Goal: Information Seeking & Learning: Check status

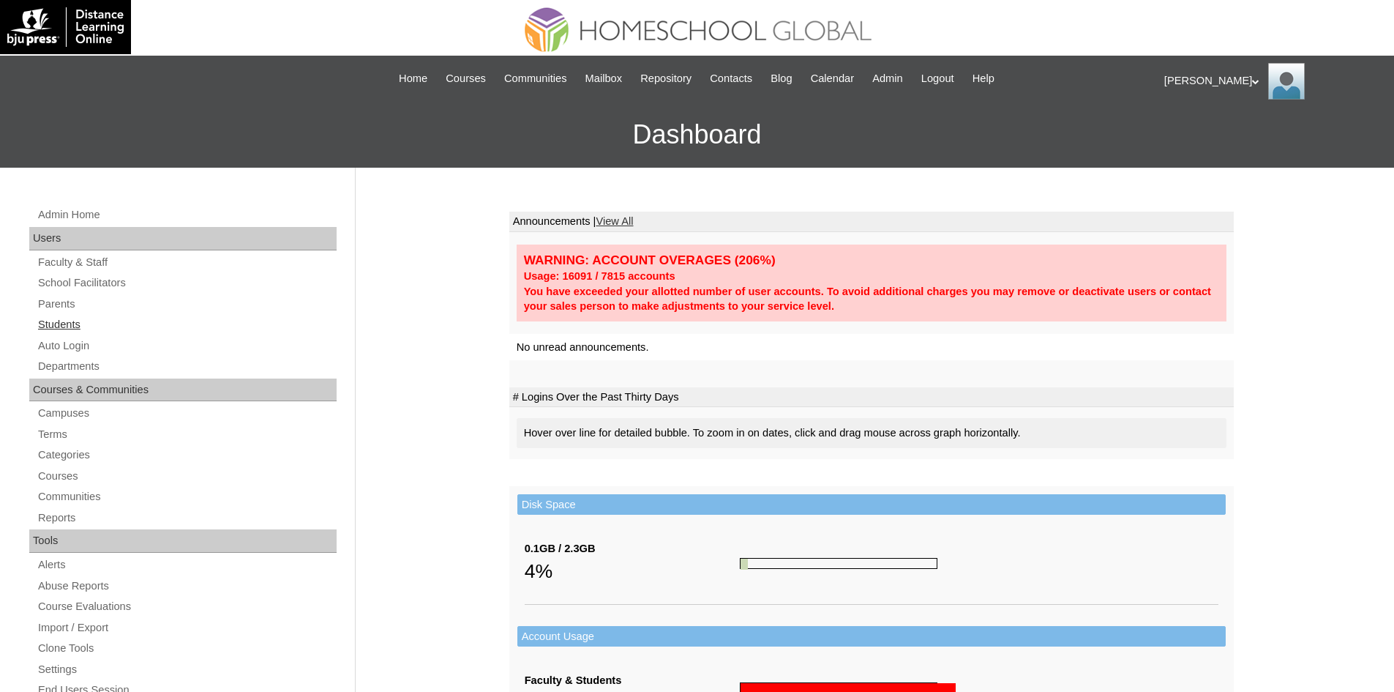
click at [85, 324] on link "Students" at bounding box center [187, 324] width 300 height 18
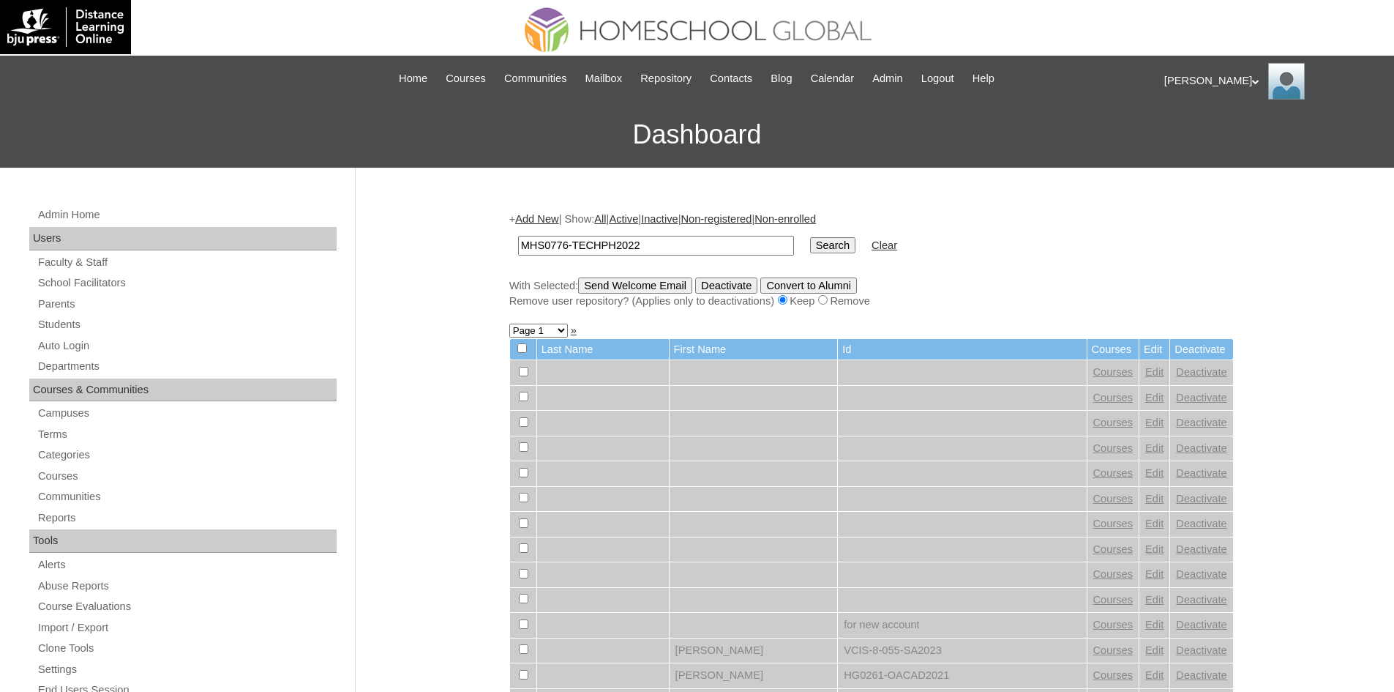
type input "MHS0776-TECHPH2022"
click at [810, 246] on input "Search" at bounding box center [832, 245] width 45 height 16
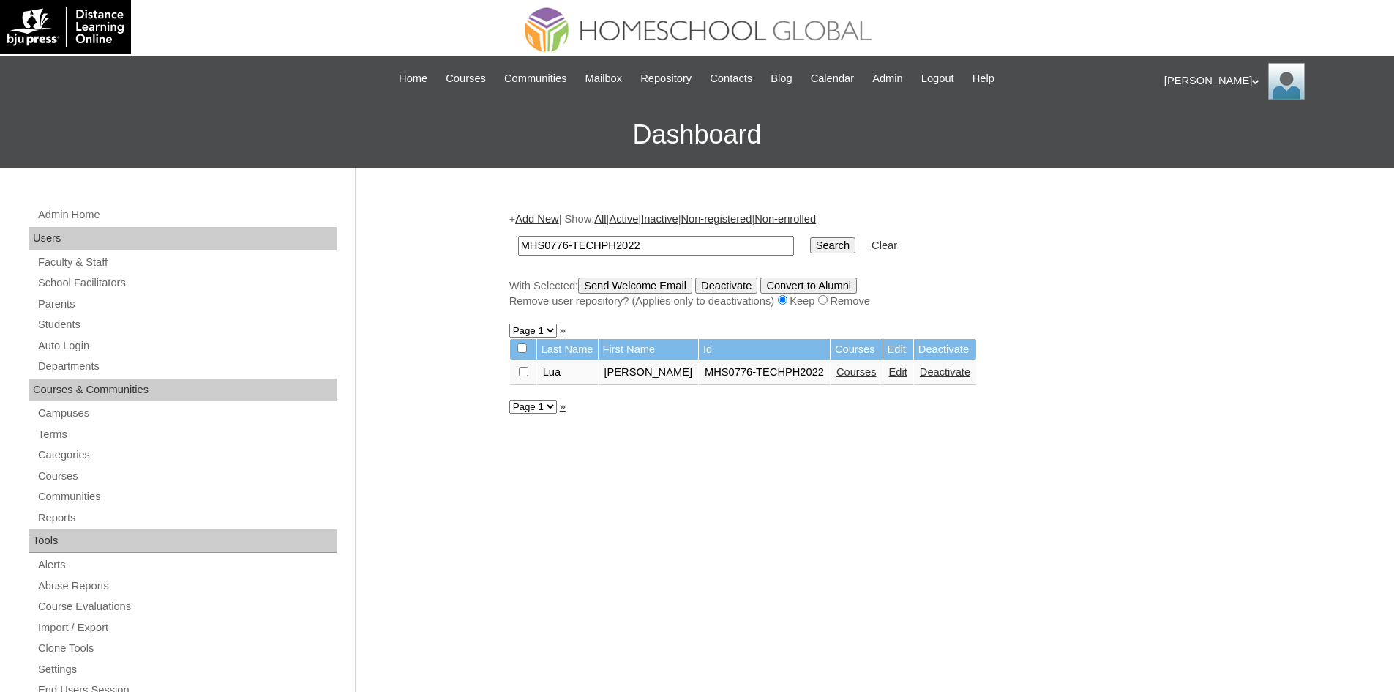
click at [905, 372] on link "Edit" at bounding box center [898, 372] width 18 height 12
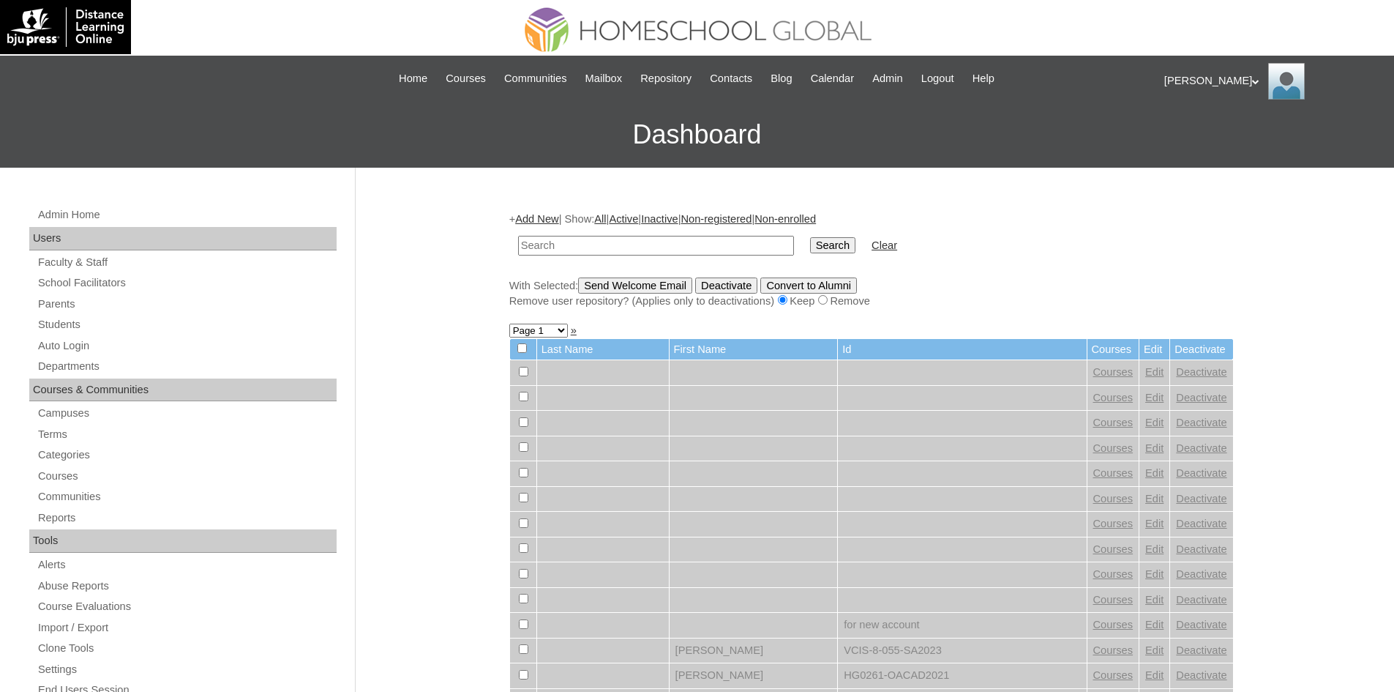
paste input "MHS0776-TECHPH2022"
type input "MHS0776-TECHPH2022"
click at [810, 243] on input "Search" at bounding box center [832, 245] width 45 height 16
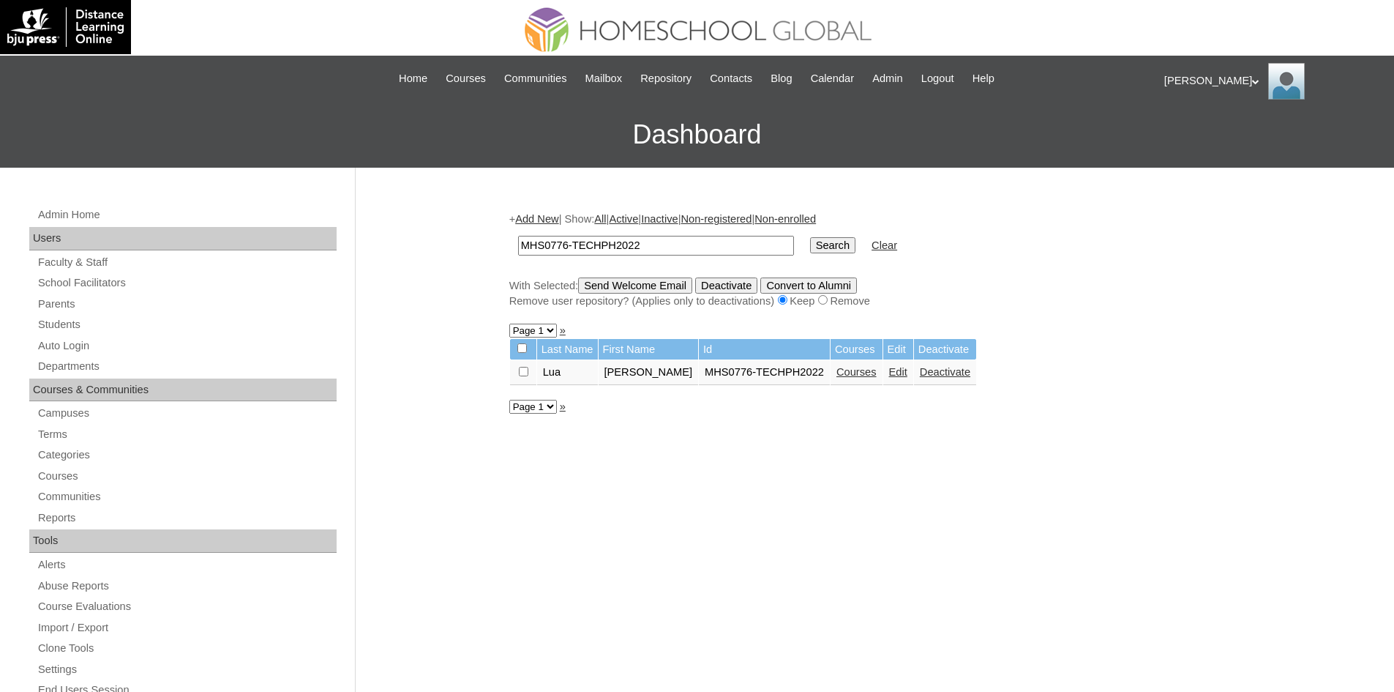
click at [856, 370] on link "Courses" at bounding box center [856, 372] width 40 height 12
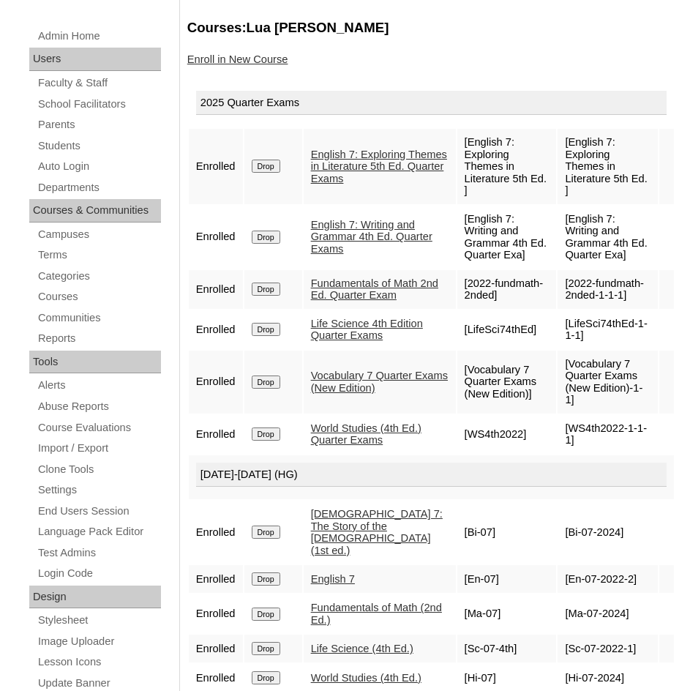
scroll to position [220, 0]
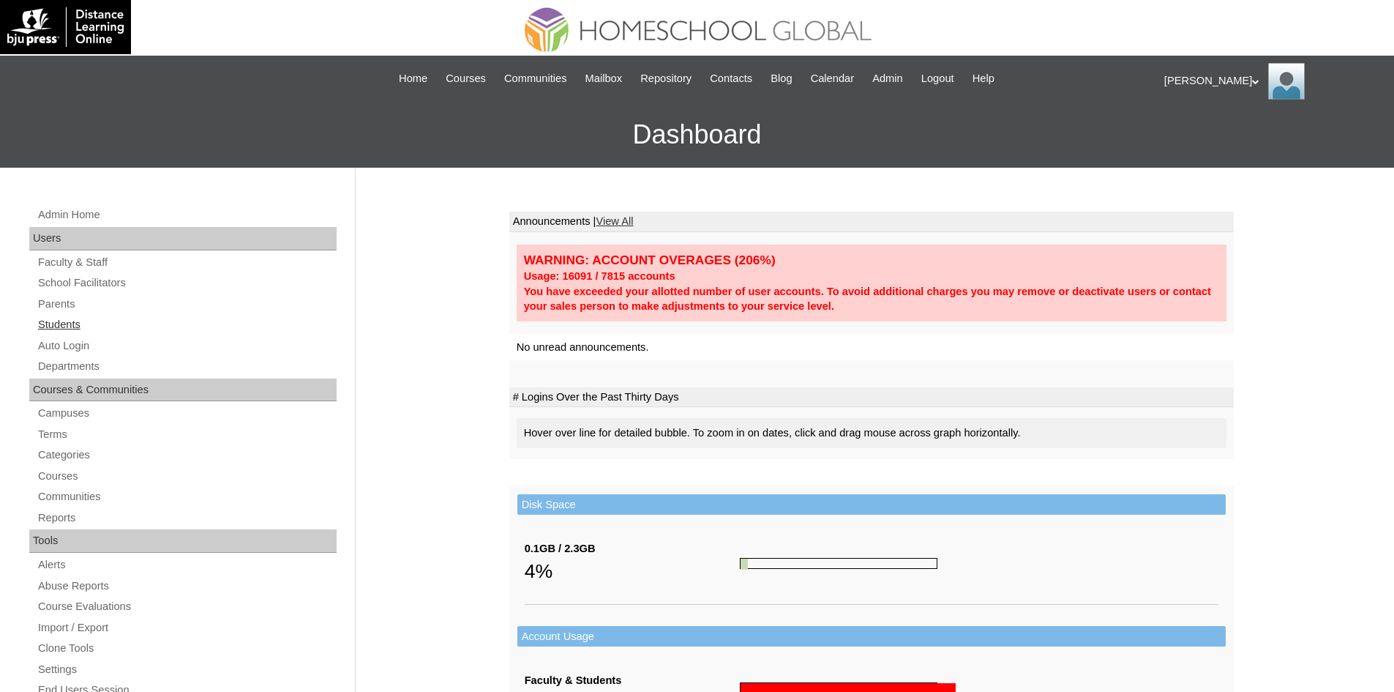
click at [67, 321] on link "Students" at bounding box center [187, 324] width 300 height 18
click at [70, 330] on link "Students" at bounding box center [187, 324] width 300 height 18
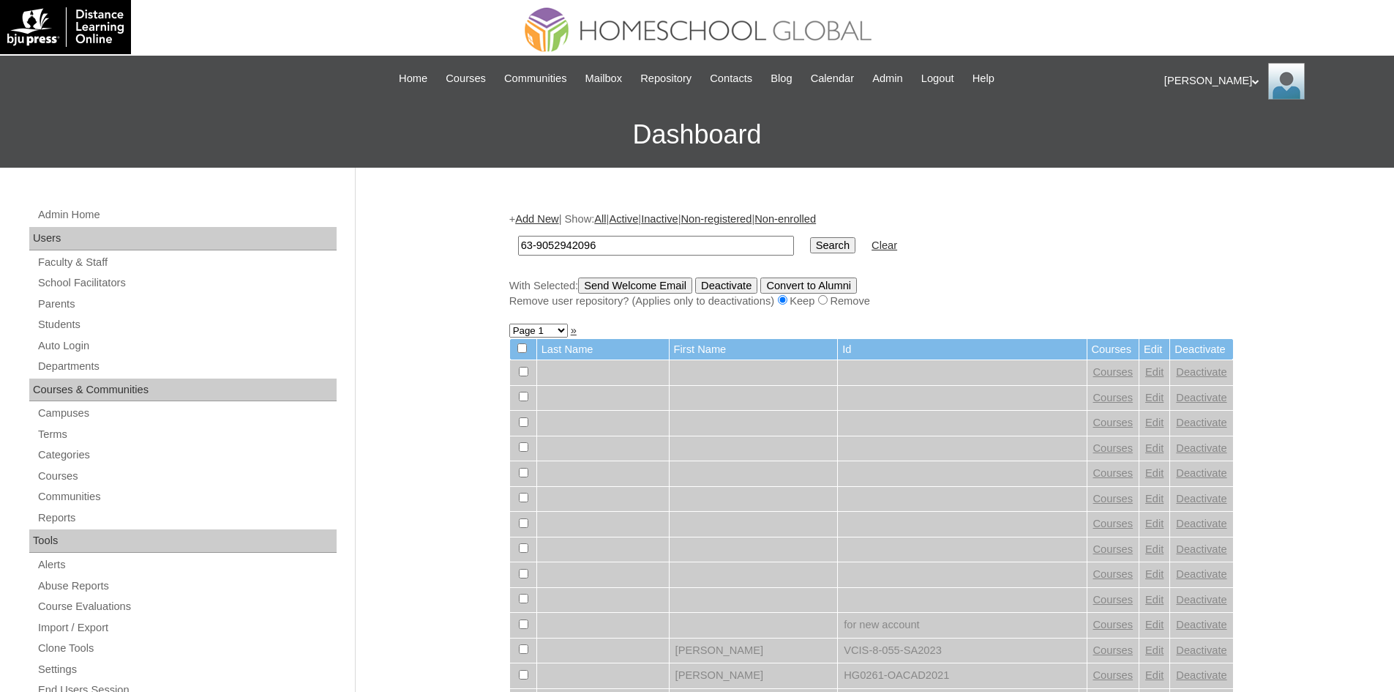
type input "63-9052942096"
click at [810, 247] on input "Search" at bounding box center [832, 245] width 45 height 16
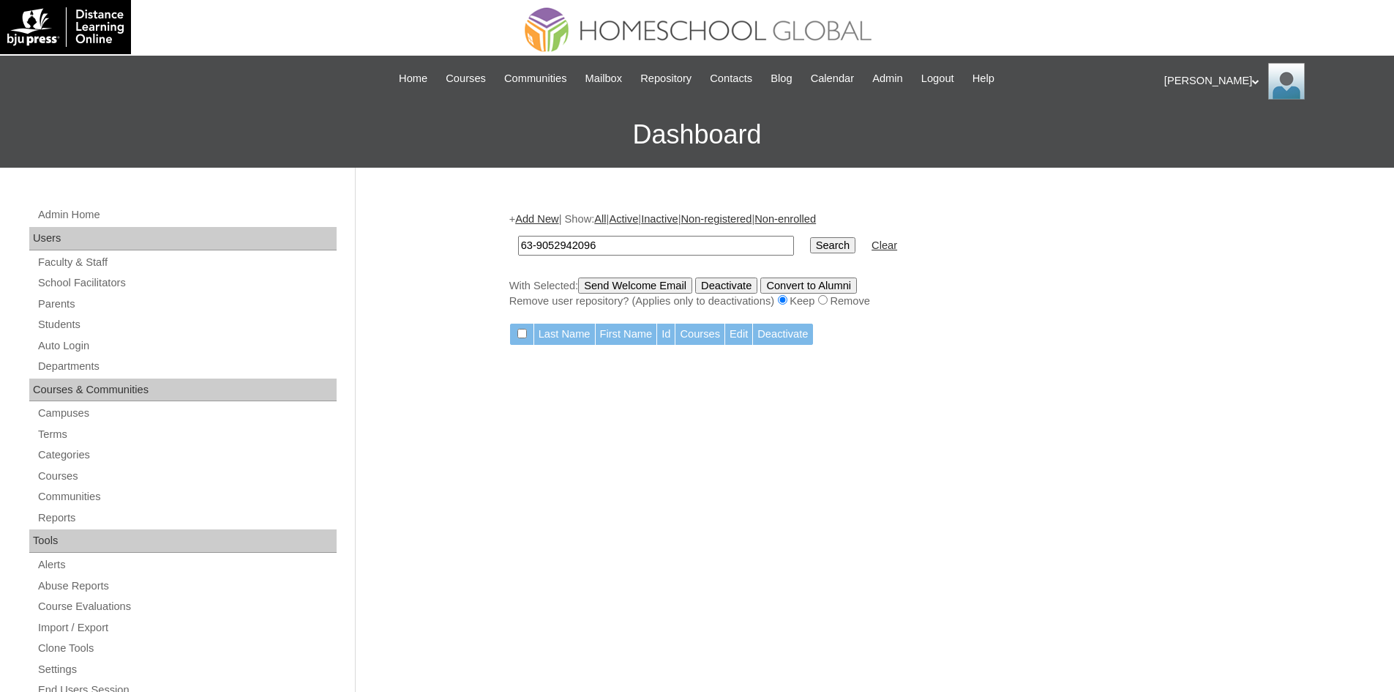
click at [555, 244] on input "63-9052942096" at bounding box center [656, 246] width 276 height 20
paste input "Yzabella Sofia"
type input "Yzabella Sofia"
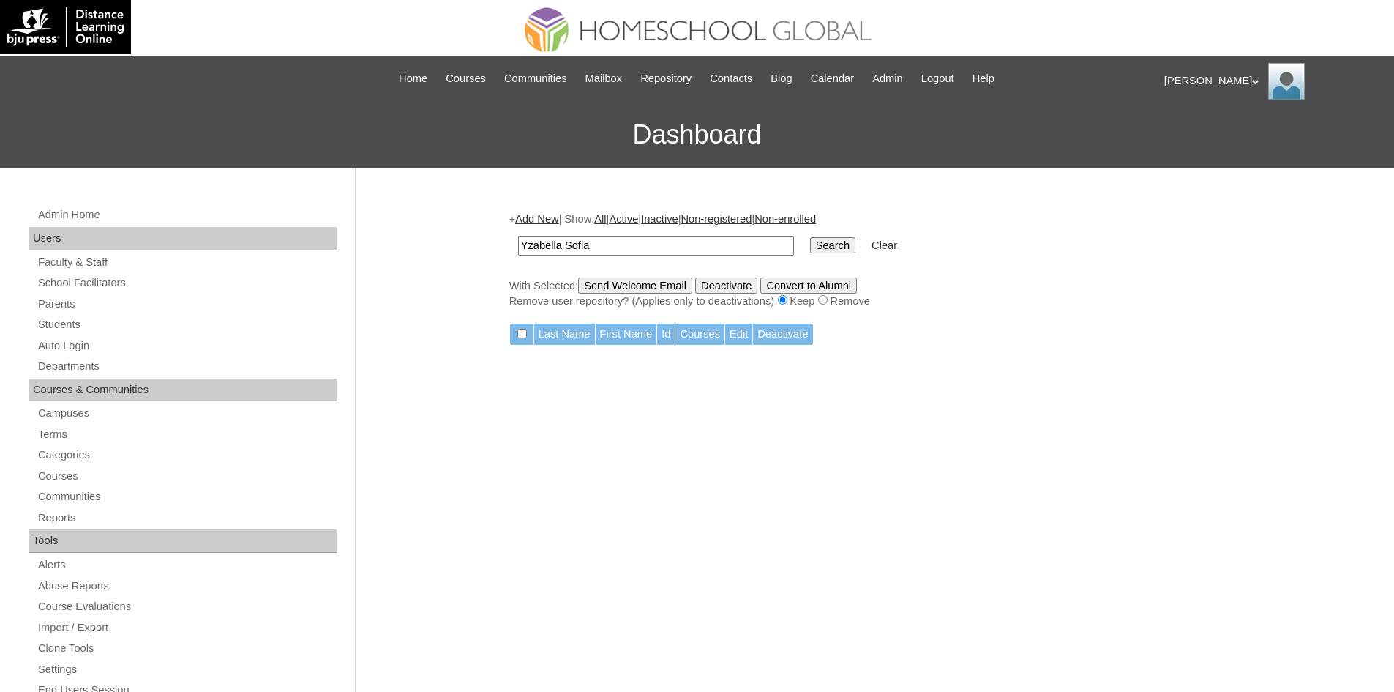
click at [810, 247] on input "Search" at bounding box center [832, 245] width 45 height 16
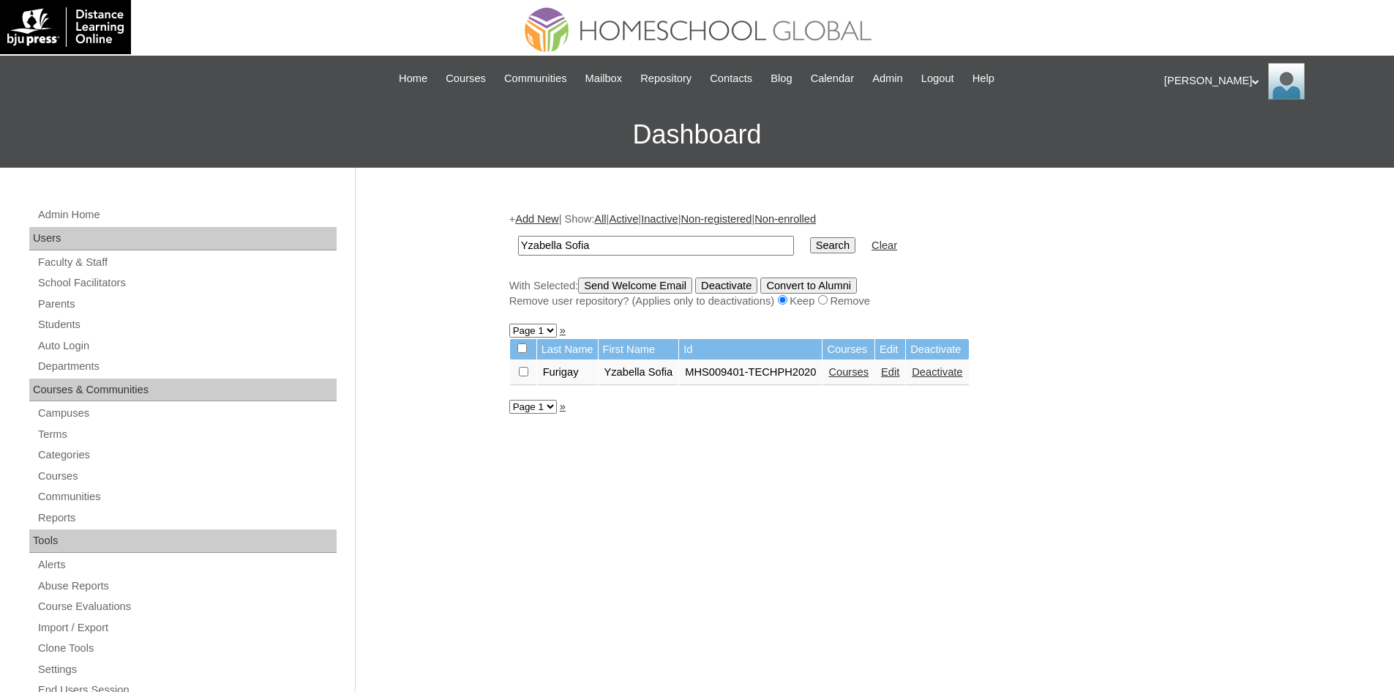
click at [854, 378] on link "Courses" at bounding box center [848, 372] width 40 height 12
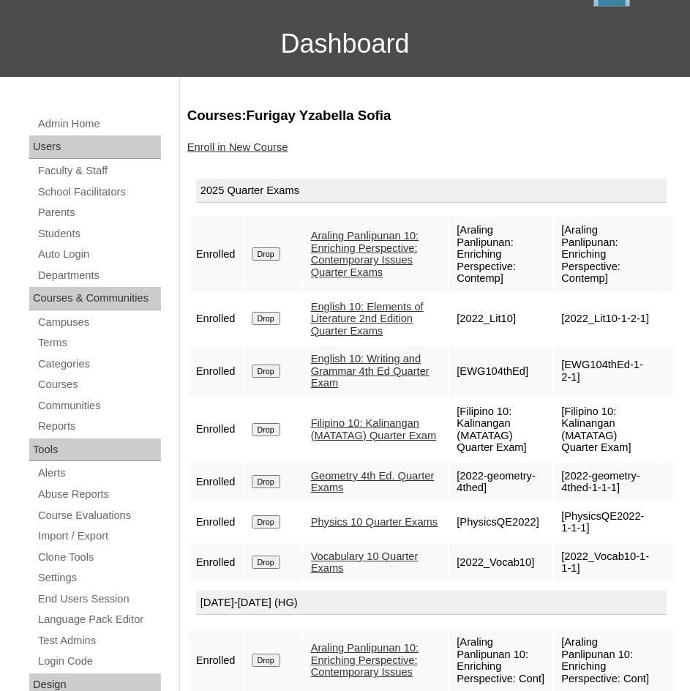
scroll to position [146, 0]
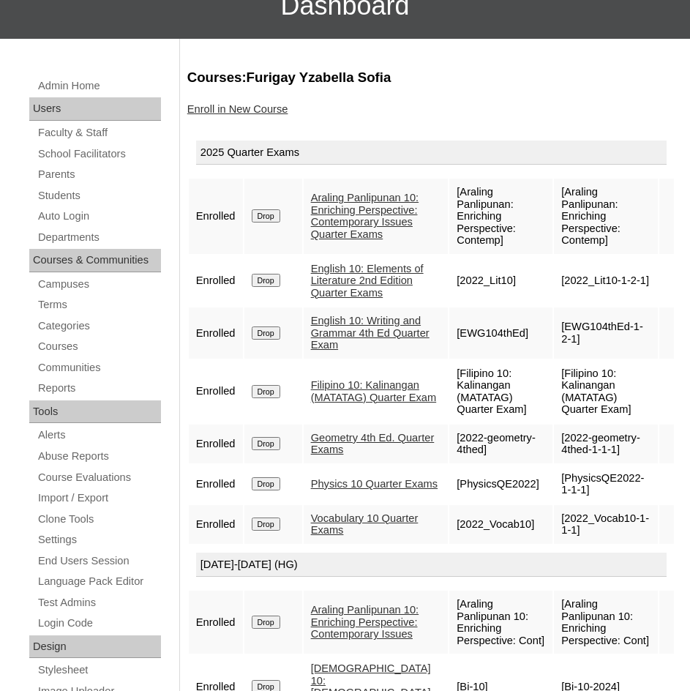
click at [342, 351] on link "English 10: Writing and Grammar 4th Ed Quarter Exam" at bounding box center [370, 333] width 119 height 36
